Goal: Check status: Check status

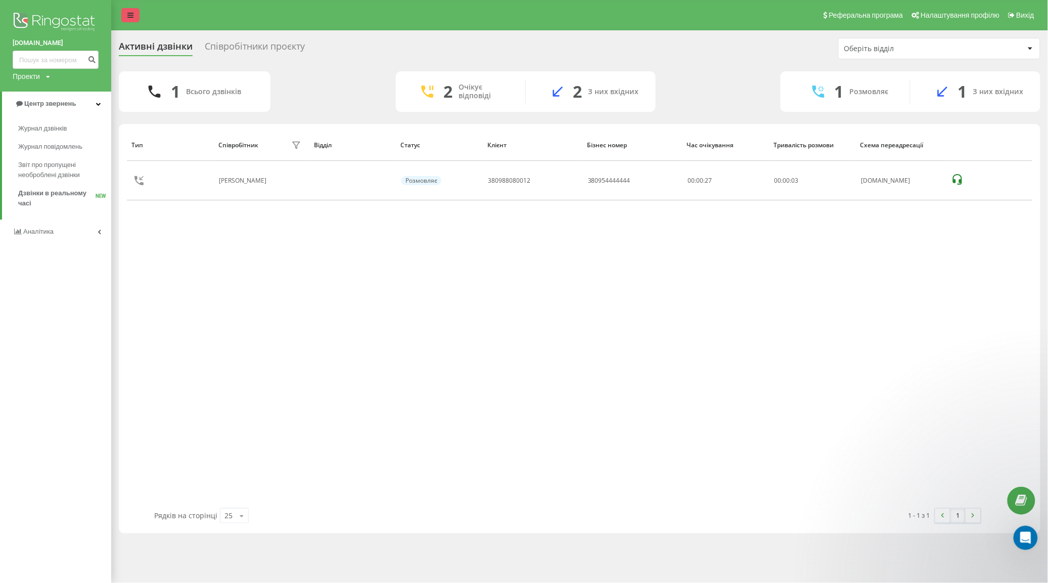
click at [124, 17] on link at bounding box center [130, 15] width 18 height 14
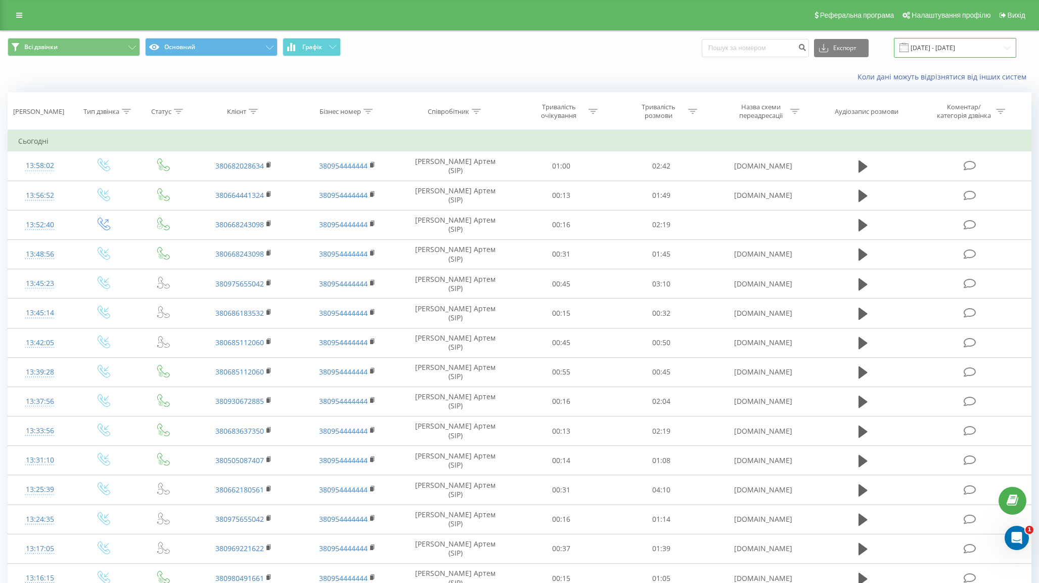
click at [944, 53] on input "[DATE] - [DATE]" at bounding box center [955, 48] width 122 height 20
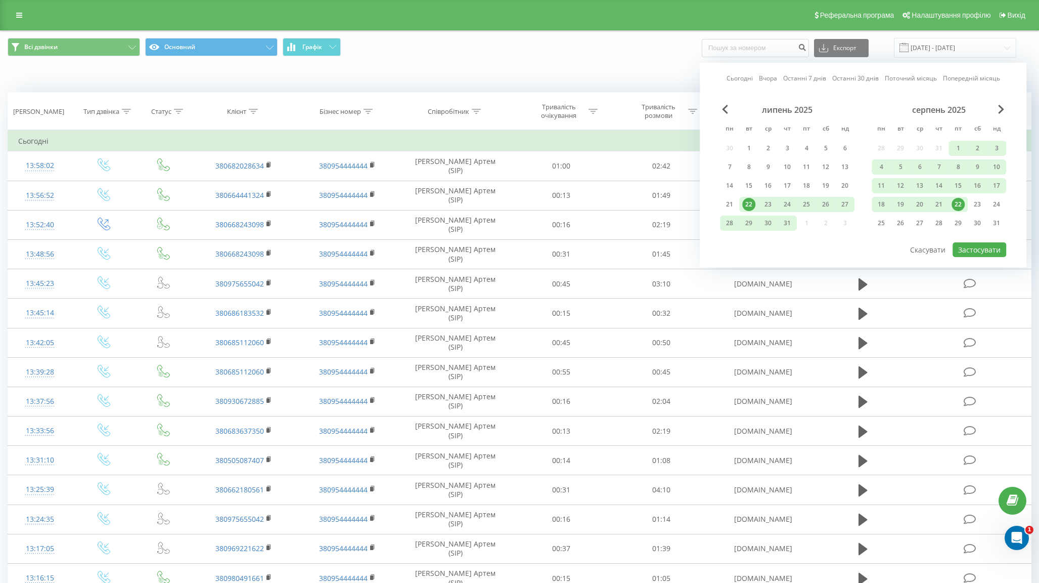
click at [964, 201] on div "22" at bounding box center [958, 204] width 13 height 13
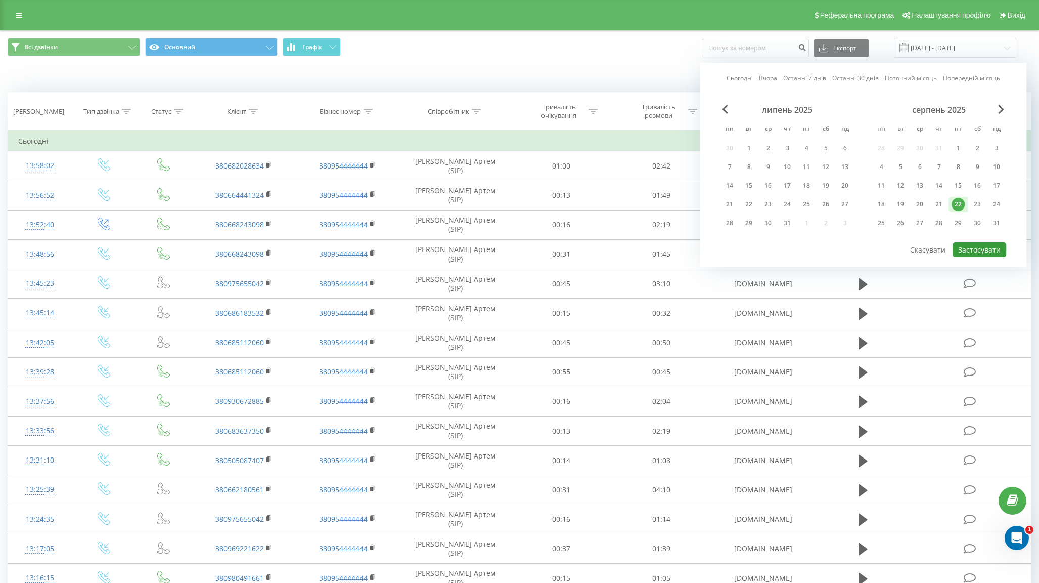
click at [976, 242] on button "Застосувати" at bounding box center [980, 249] width 54 height 15
type input "22.08.2025 - 22.08.2025"
